Goal: Task Accomplishment & Management: Manage account settings

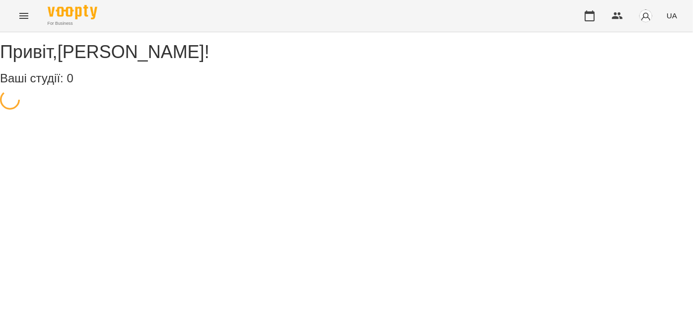
click at [16, 13] on button "Menu" at bounding box center [24, 16] width 24 height 24
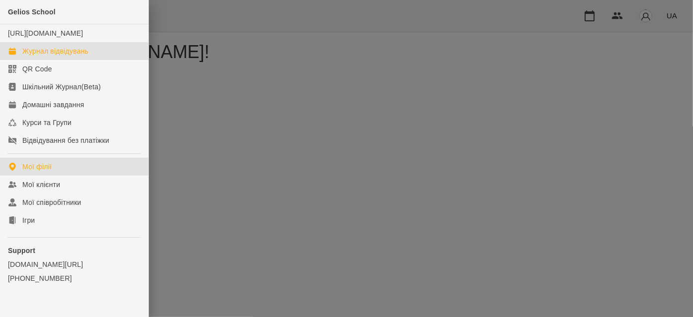
click at [62, 56] on div "Журнал відвідувань" at bounding box center [55, 51] width 66 height 10
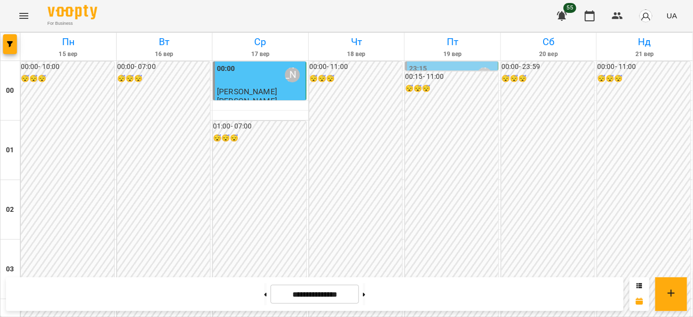
scroll to position [812, 0]
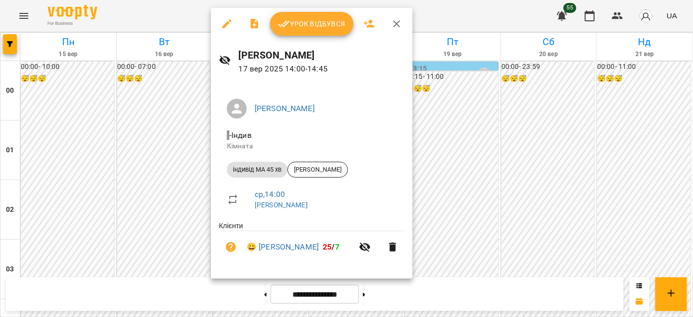
click at [324, 31] on button "Урок відбувся" at bounding box center [311, 24] width 83 height 24
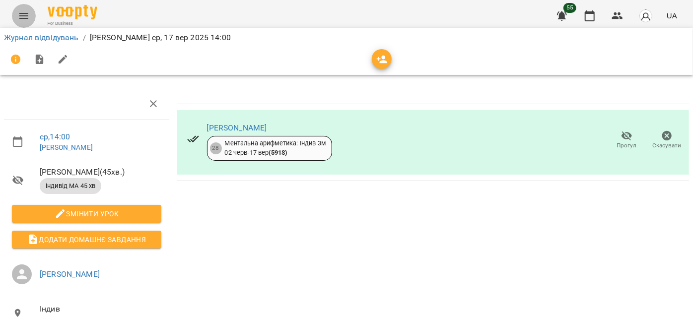
click at [27, 13] on icon "Menu" at bounding box center [23, 16] width 9 height 6
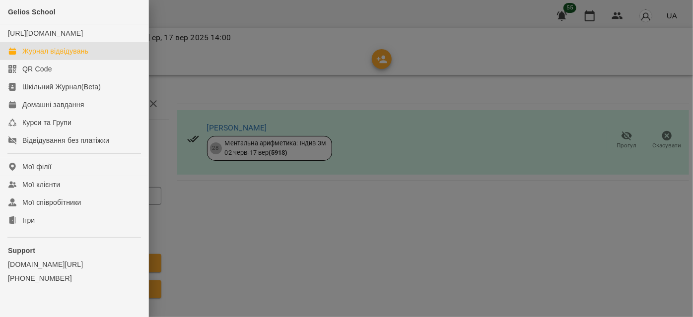
click at [65, 56] on div "Журнал відвідувань" at bounding box center [55, 51] width 66 height 10
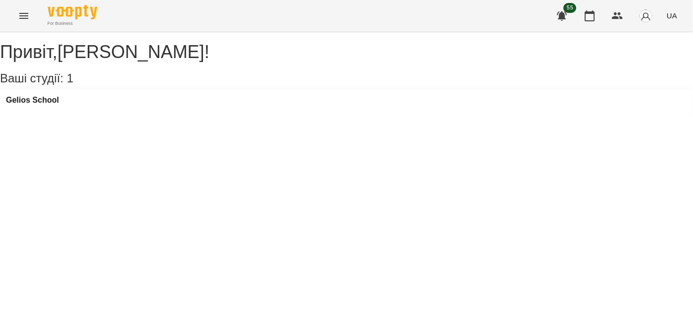
click at [26, 5] on button "Menu" at bounding box center [24, 16] width 24 height 24
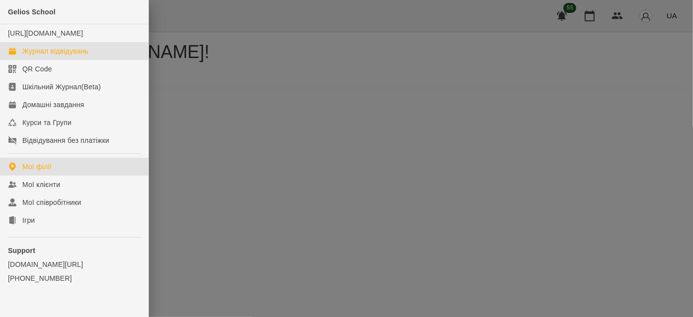
click at [38, 55] on link "Журнал відвідувань" at bounding box center [74, 51] width 148 height 18
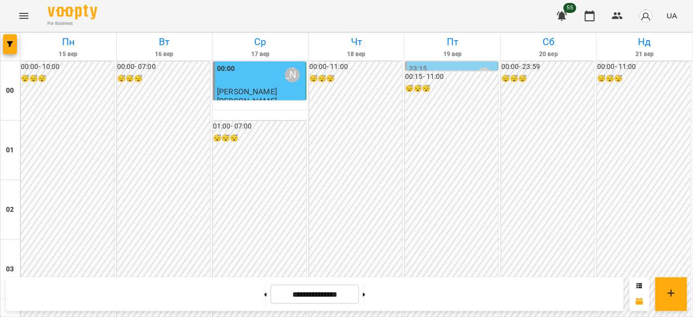
scroll to position [1082, 0]
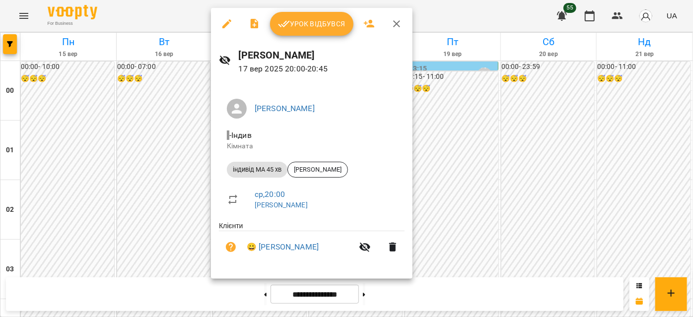
click at [393, 24] on icon "button" at bounding box center [397, 24] width 12 height 12
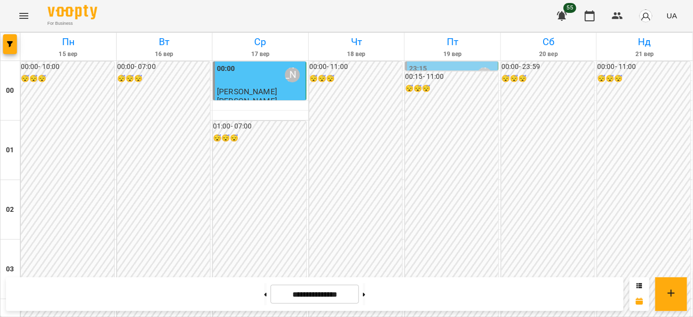
scroll to position [676, 0]
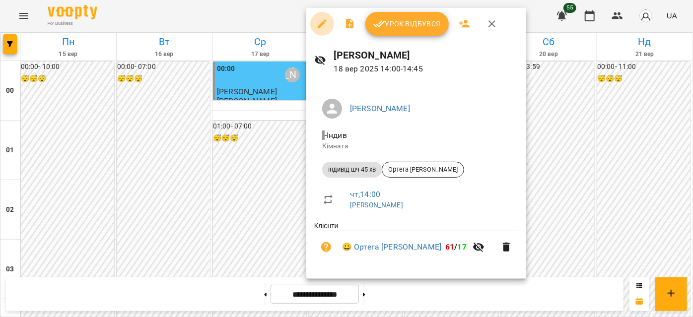
click at [324, 26] on icon "button" at bounding box center [322, 24] width 12 height 12
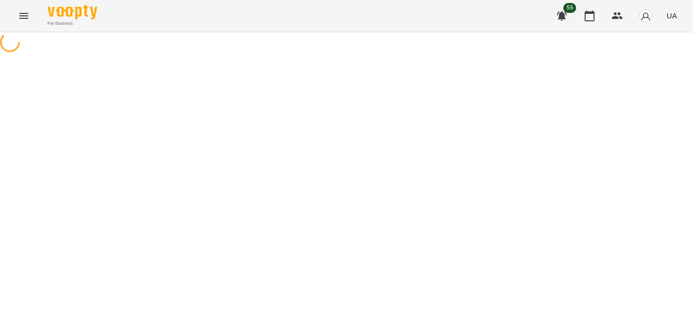
select select "**********"
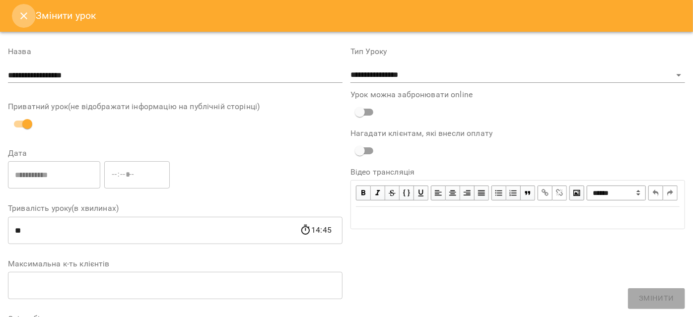
click at [18, 23] on button "Close" at bounding box center [24, 16] width 24 height 24
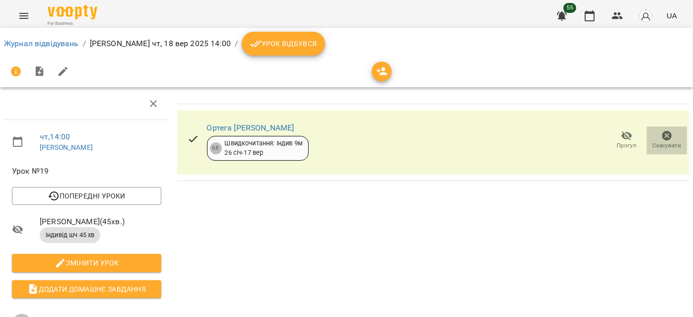
click at [662, 140] on icon "button" at bounding box center [667, 136] width 10 height 10
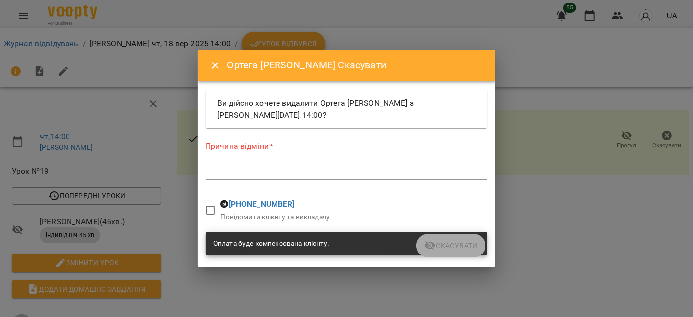
click at [219, 172] on textarea at bounding box center [346, 171] width 282 height 9
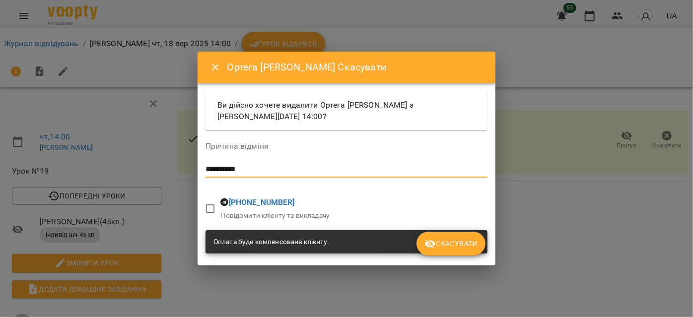
type textarea "**********"
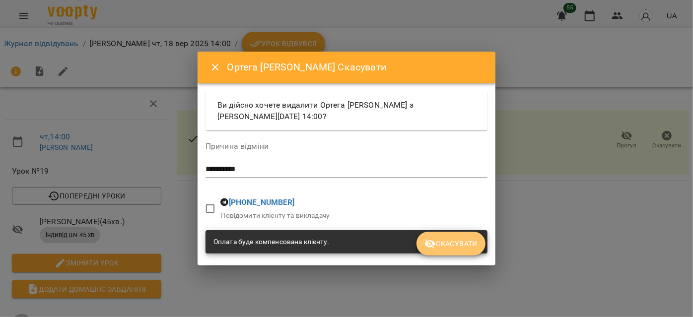
click at [444, 241] on span "Скасувати" at bounding box center [450, 244] width 53 height 12
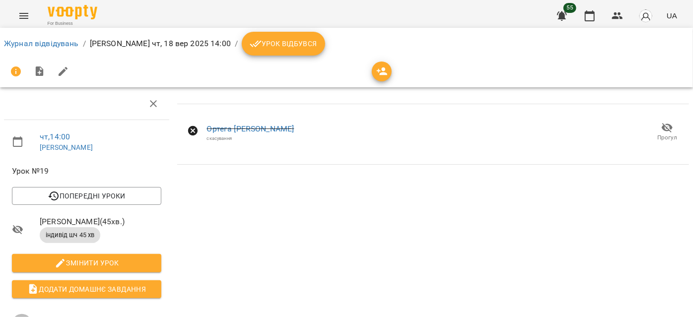
click at [28, 15] on icon "Menu" at bounding box center [24, 16] width 12 height 12
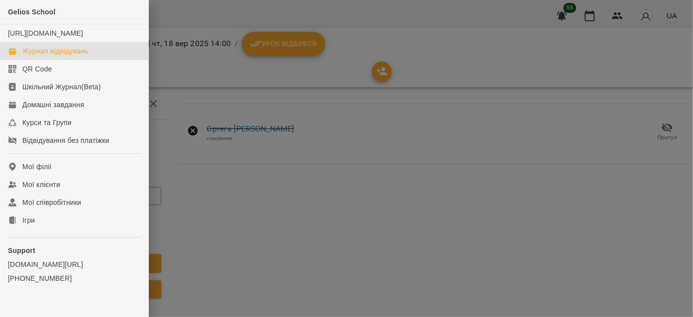
click at [40, 56] on div "Журнал відвідувань" at bounding box center [55, 51] width 66 height 10
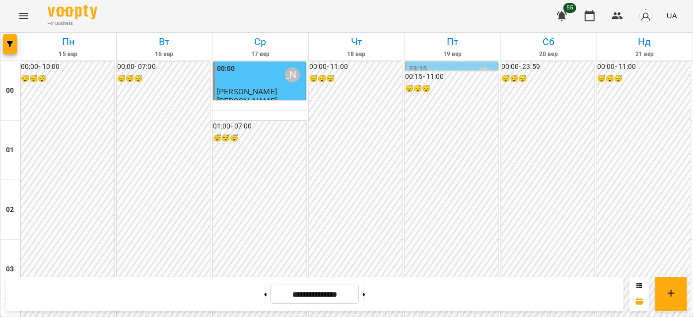
scroll to position [1082, 0]
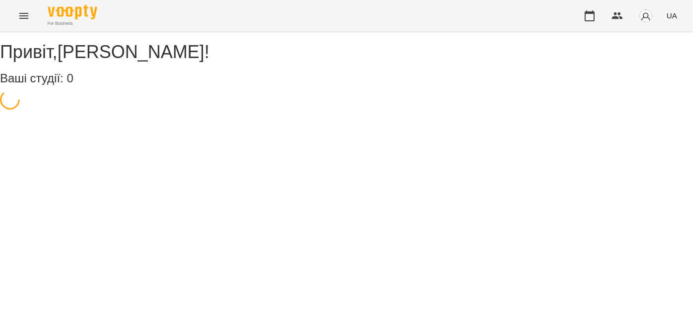
click at [15, 21] on button "Menu" at bounding box center [24, 16] width 24 height 24
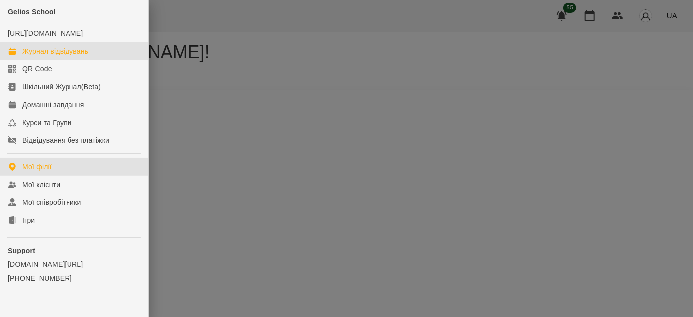
click at [54, 56] on div "Журнал відвідувань" at bounding box center [55, 51] width 66 height 10
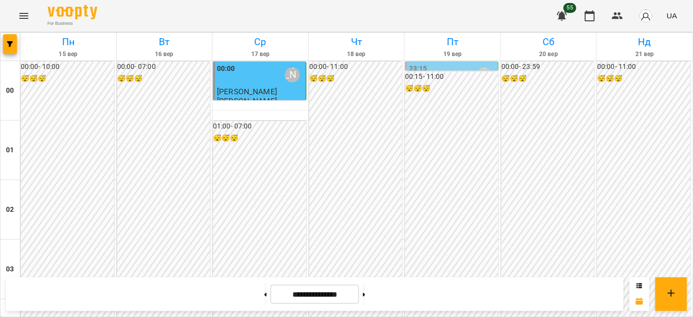
scroll to position [722, 0]
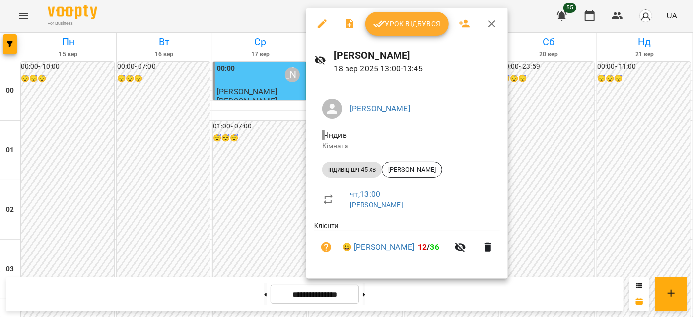
click at [322, 21] on icon "button" at bounding box center [322, 24] width 12 height 12
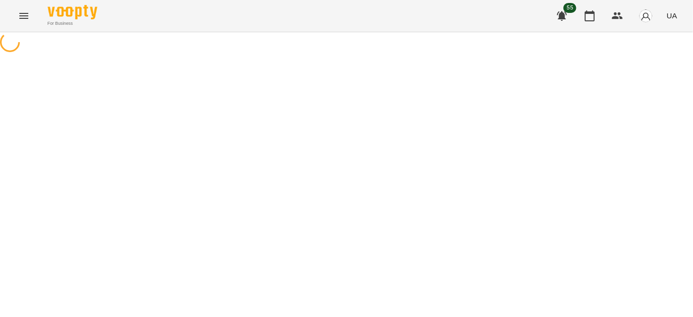
select select "**********"
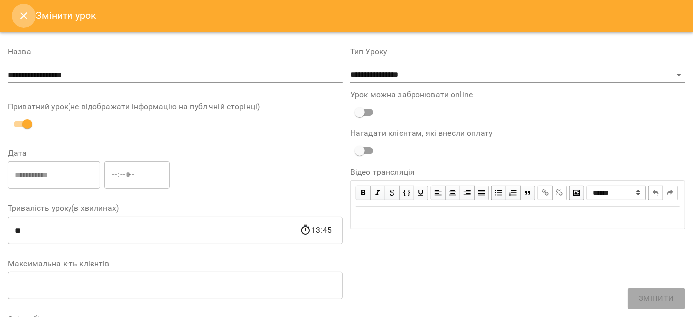
click at [24, 14] on icon "Close" at bounding box center [23, 15] width 7 height 7
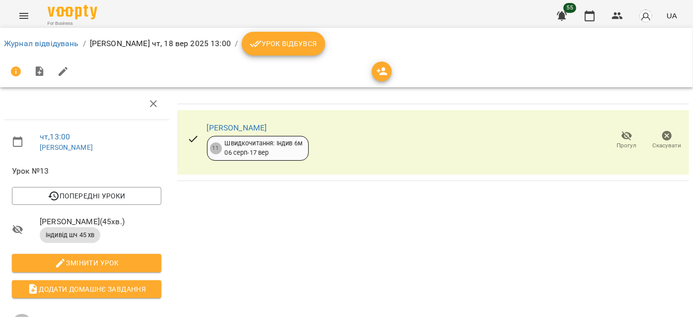
scroll to position [189, 0]
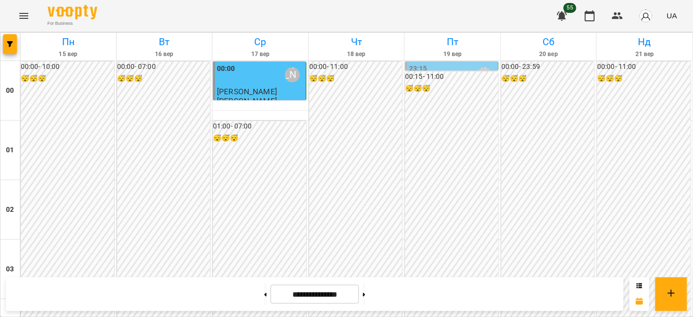
scroll to position [722, 0]
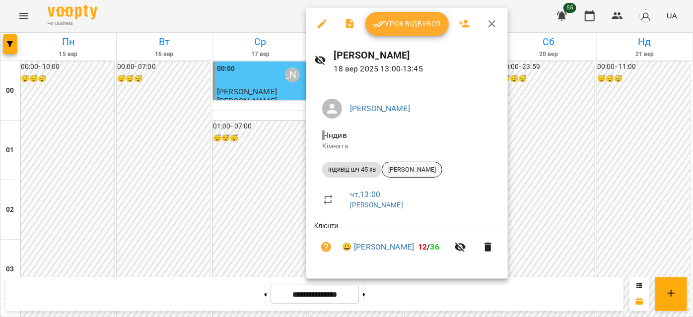
click at [398, 168] on span "[PERSON_NAME]" at bounding box center [412, 169] width 60 height 9
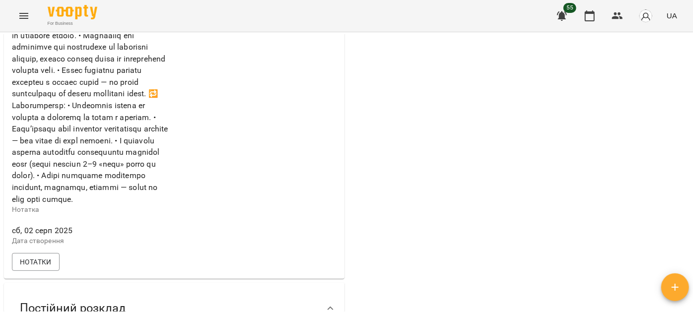
scroll to position [676, 0]
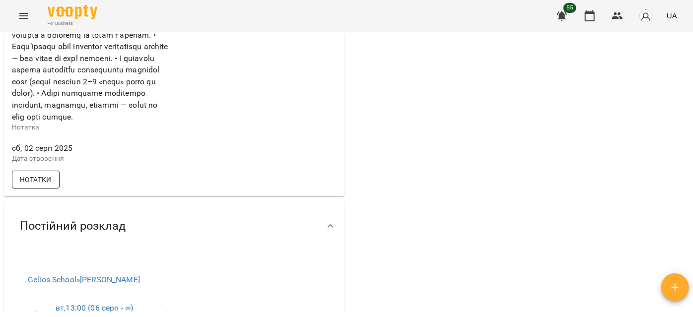
click at [41, 186] on span "Нотатки" at bounding box center [36, 180] width 32 height 12
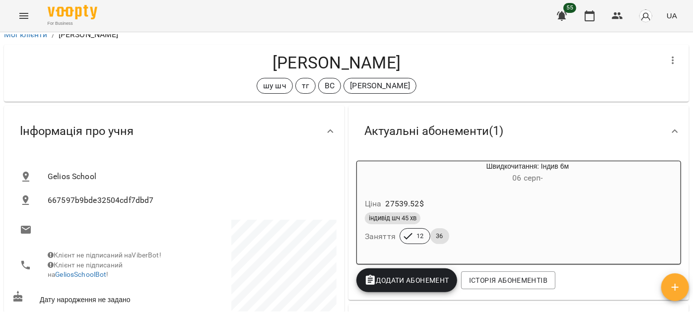
scroll to position [0, 0]
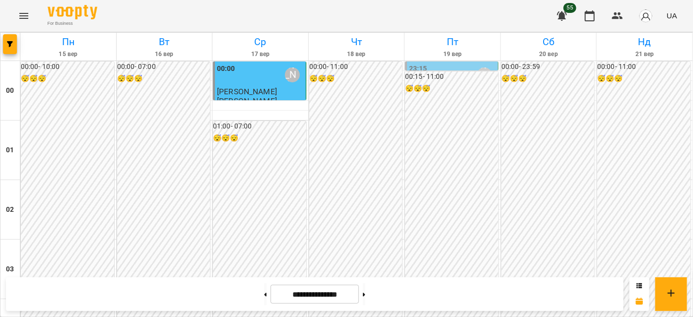
scroll to position [722, 0]
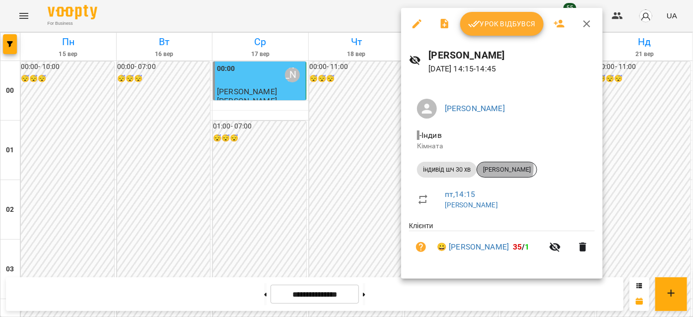
click at [496, 168] on span "[PERSON_NAME]" at bounding box center [507, 169] width 60 height 9
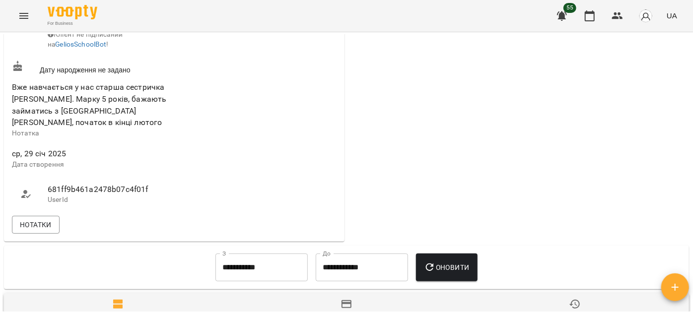
scroll to position [316, 0]
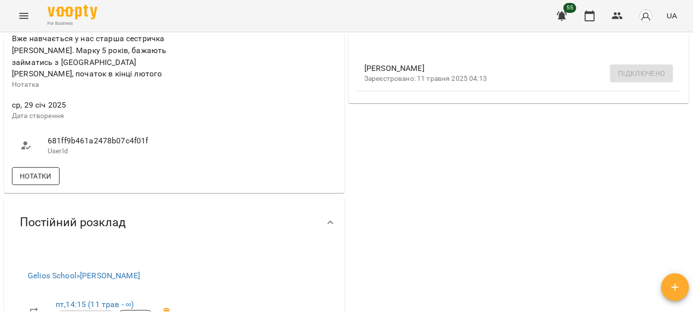
click at [38, 182] on span "Нотатки" at bounding box center [36, 176] width 32 height 12
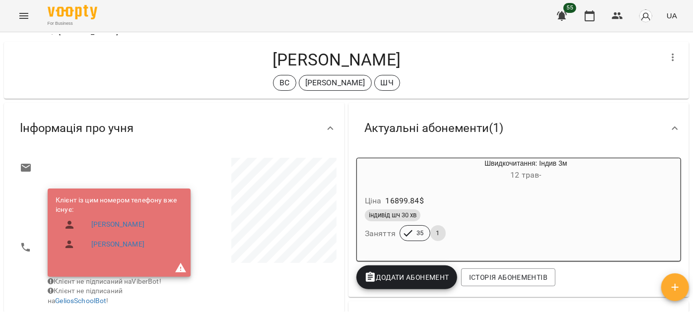
scroll to position [0, 0]
